Goal: Contribute content: Add original content to the website for others to see

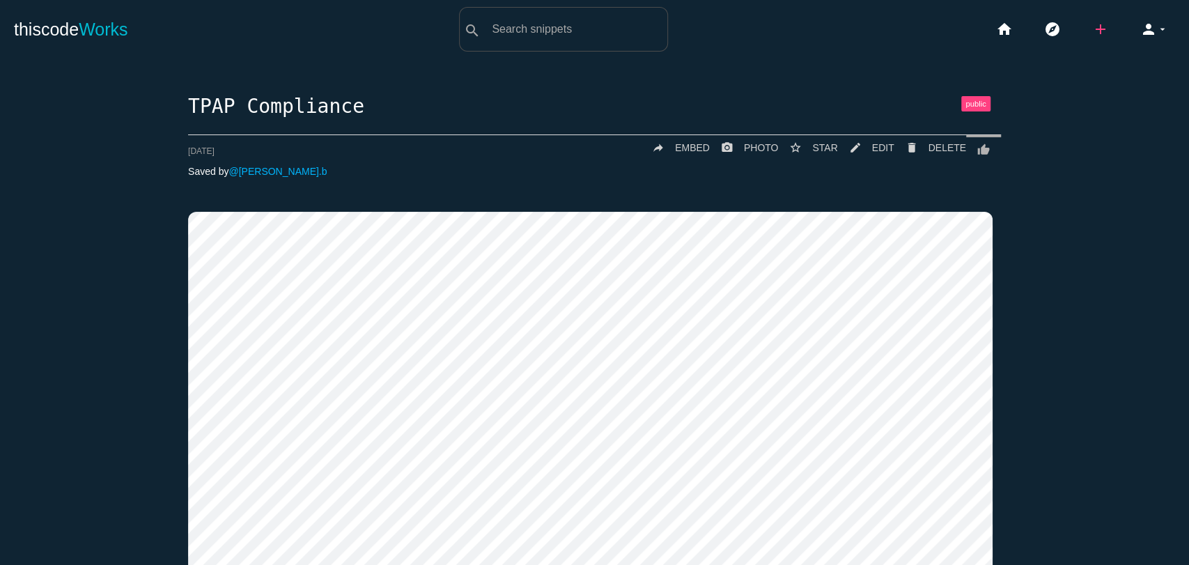
click at [513, 31] on icon "add" at bounding box center [1100, 29] width 17 height 45
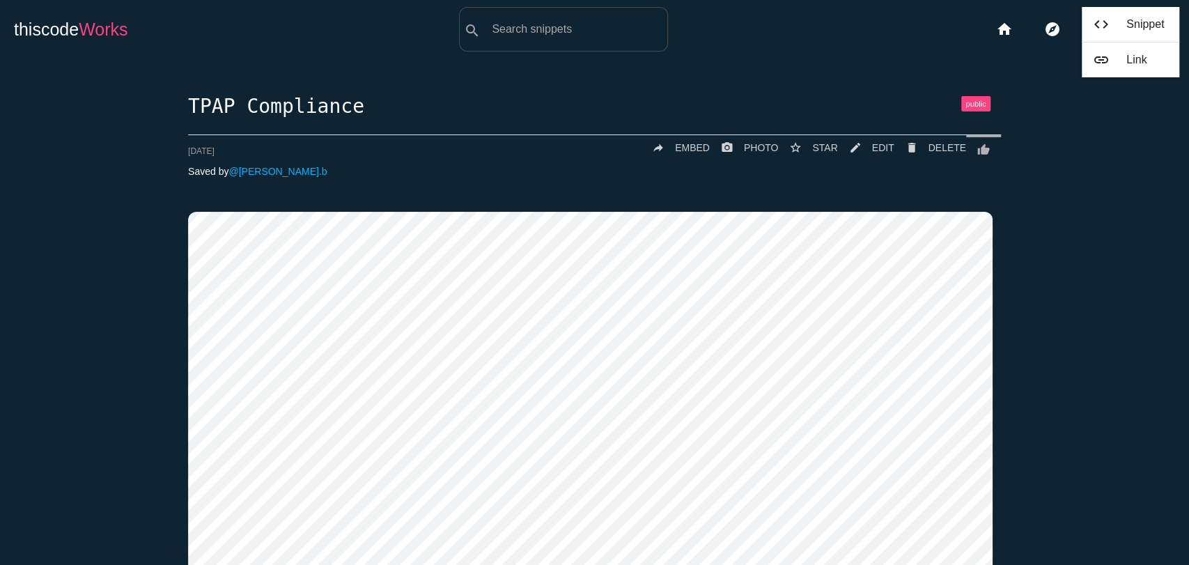
click at [89, 20] on span "Works" at bounding box center [103, 30] width 49 height 20
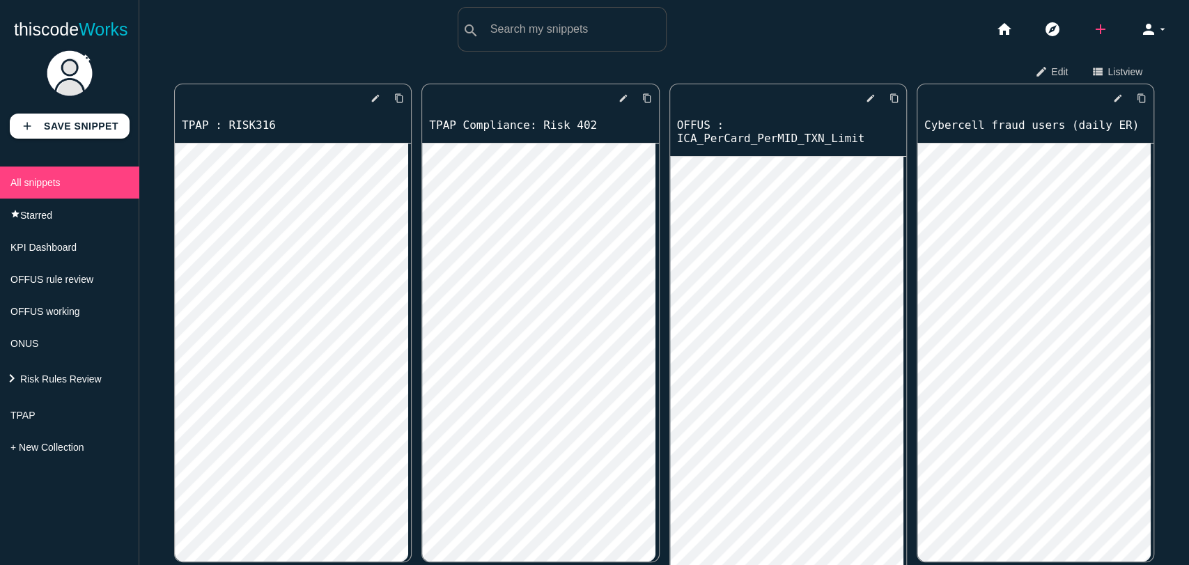
click at [1092, 20] on icon "add" at bounding box center [1100, 29] width 17 height 45
click at [1152, 20] on link "code Snippet" at bounding box center [1131, 24] width 98 height 35
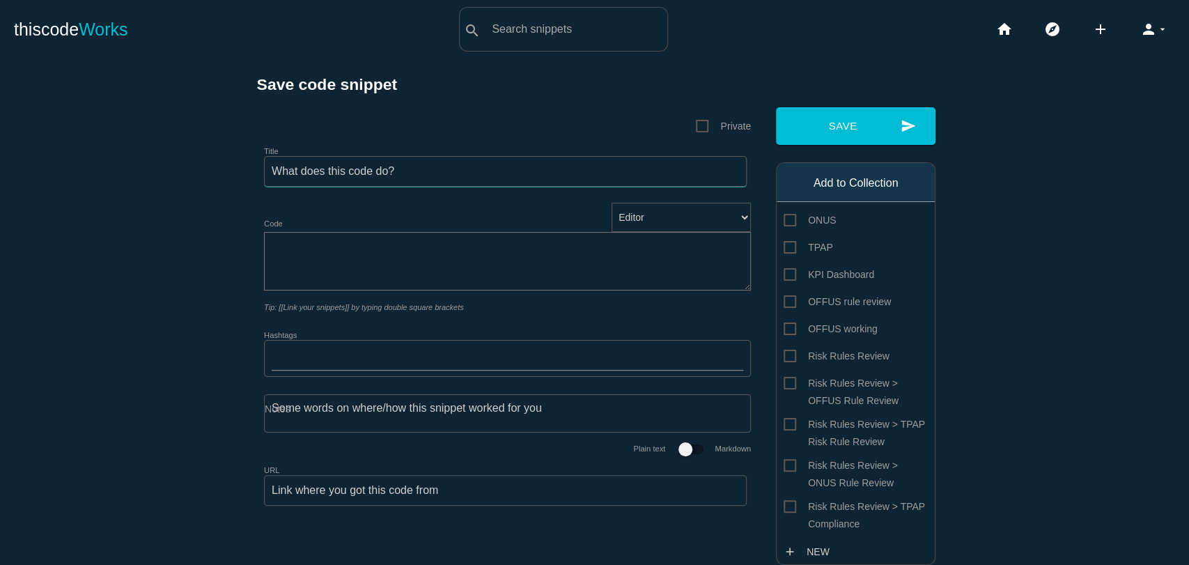
click at [298, 180] on input "Title" at bounding box center [505, 171] width 483 height 31
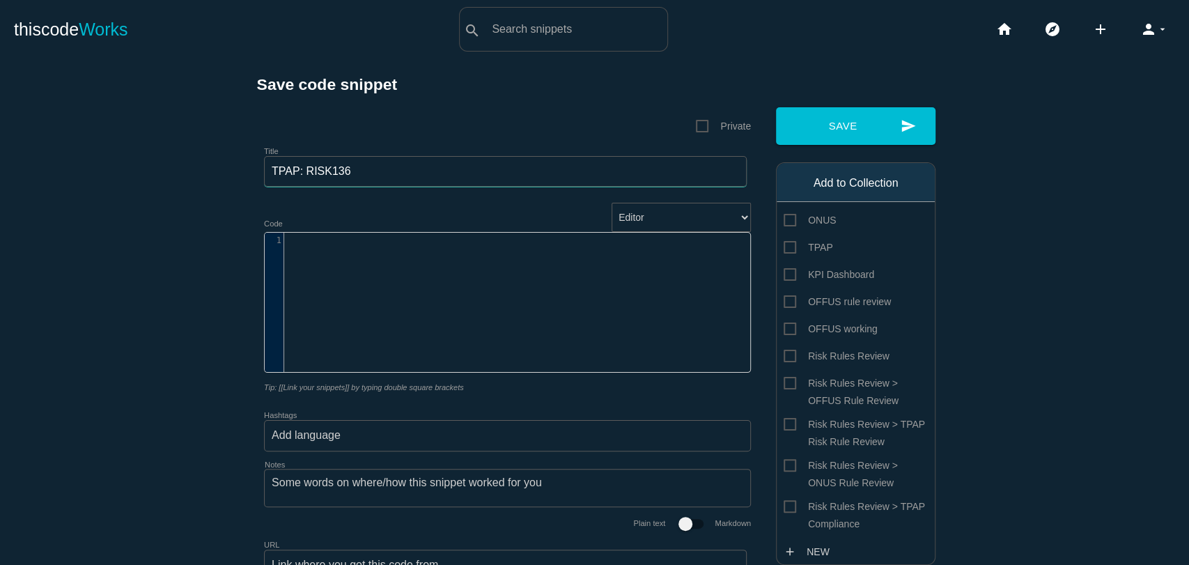
type input "TPAP: RISK136"
click at [355, 251] on div "​ x 1 ​" at bounding box center [518, 313] width 506 height 160
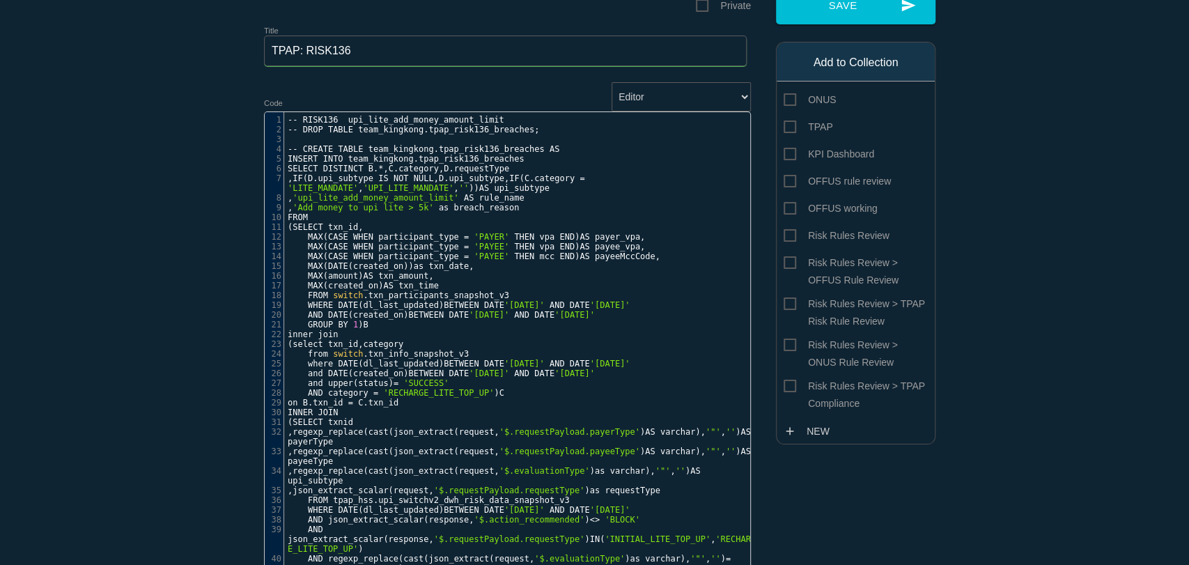
click at [841, 395] on span "Risk Rules Review > TPAP Compliance" at bounding box center [856, 386] width 144 height 17
click at [793, 387] on input "Risk Rules Review > TPAP Compliance" at bounding box center [788, 382] width 9 height 9
checkbox input "true"
click at [835, 3] on button "send Save" at bounding box center [856, 6] width 160 height 38
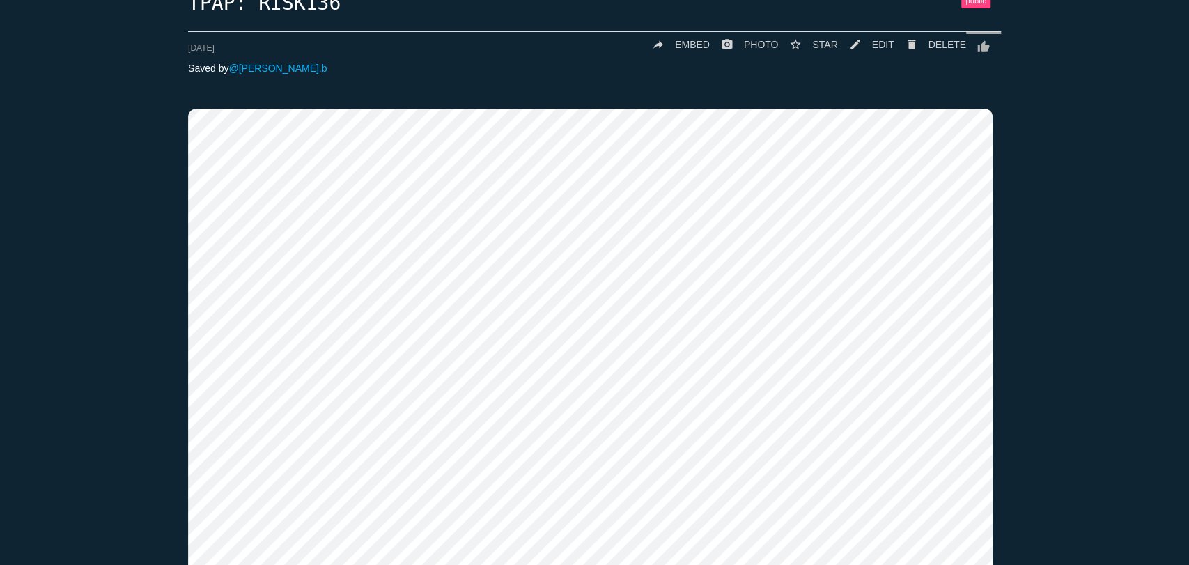
scroll to position [104, 0]
